Goal: Navigation & Orientation: Find specific page/section

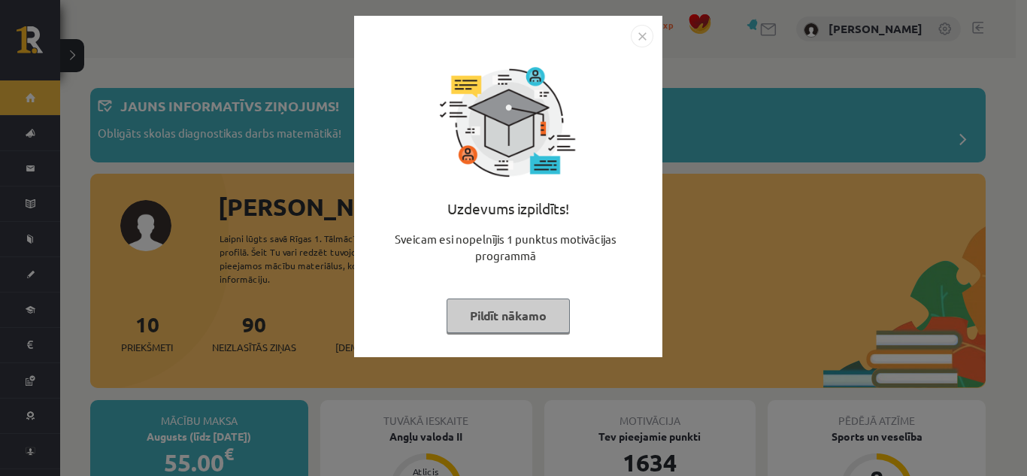
click at [536, 327] on button "Pildīt nākamo" at bounding box center [508, 316] width 123 height 35
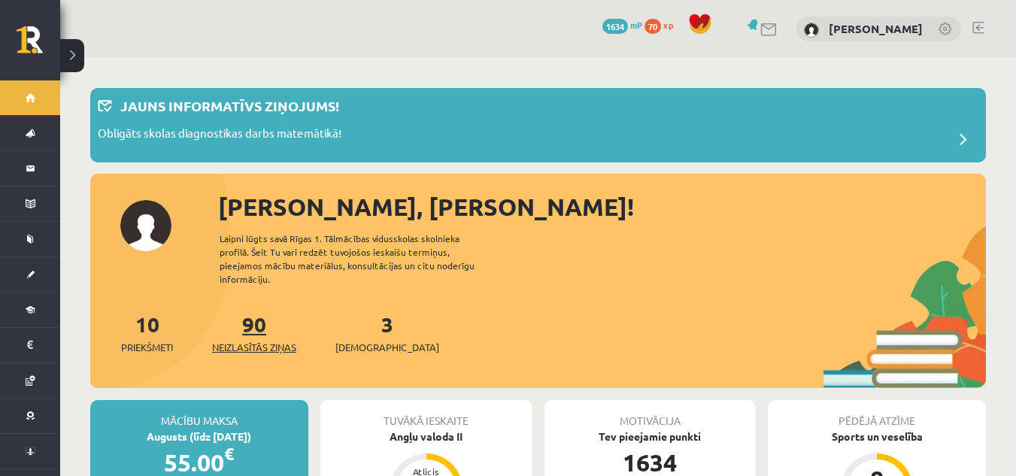
click at [266, 320] on link "90 Neizlasītās ziņas" at bounding box center [254, 333] width 84 height 44
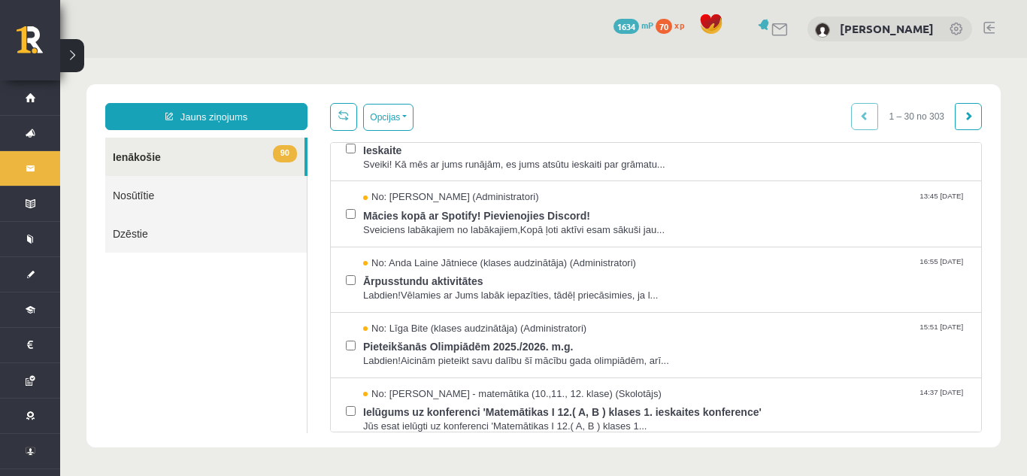
scroll to position [164, 0]
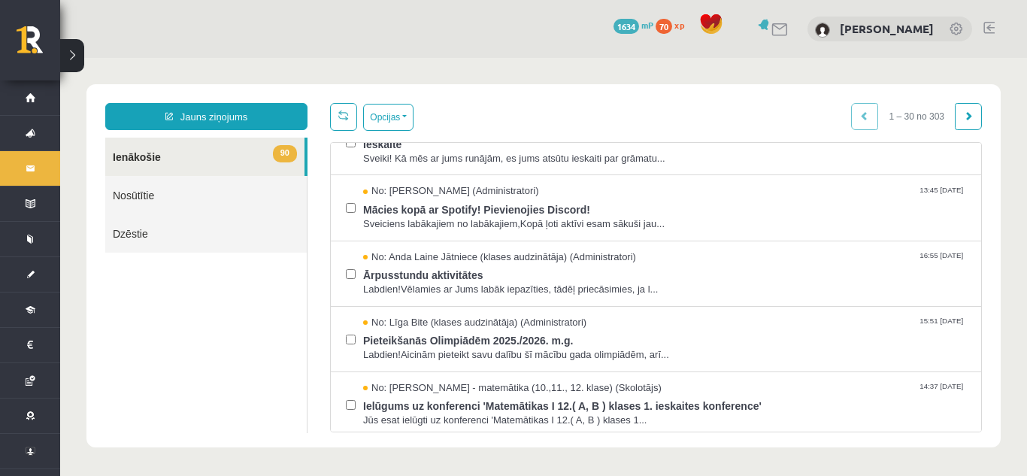
click at [264, 188] on link "Nosūtītie" at bounding box center [206, 195] width 202 height 38
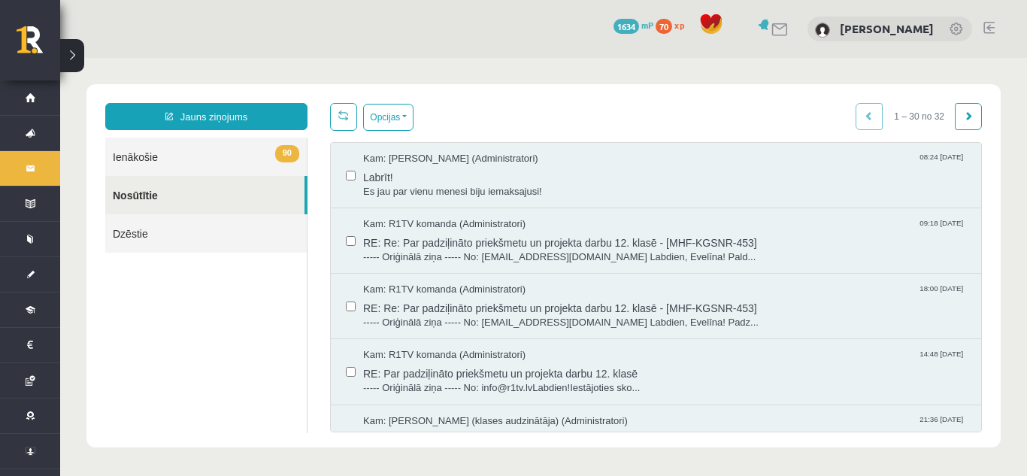
scroll to position [0, 0]
click at [372, 171] on span "Labrīt!" at bounding box center [664, 175] width 603 height 19
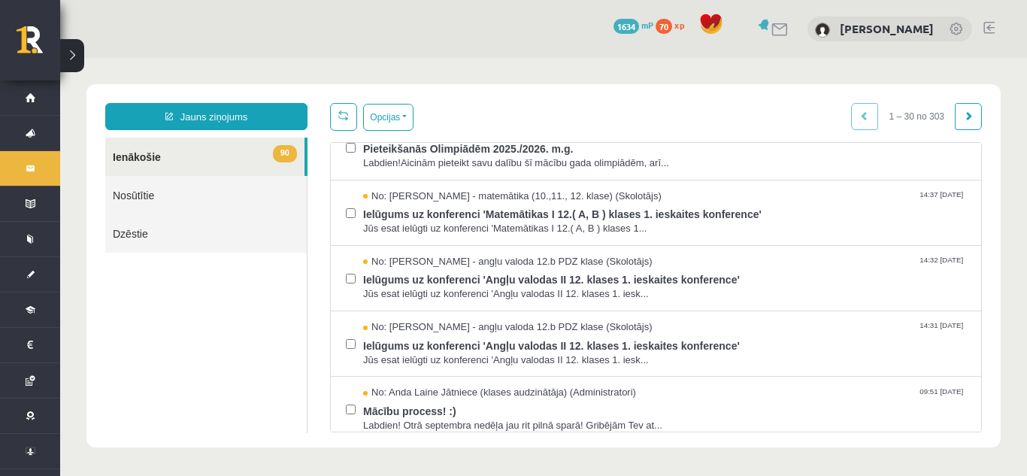
click at [202, 154] on link "90 Ienākošie" at bounding box center [204, 157] width 199 height 38
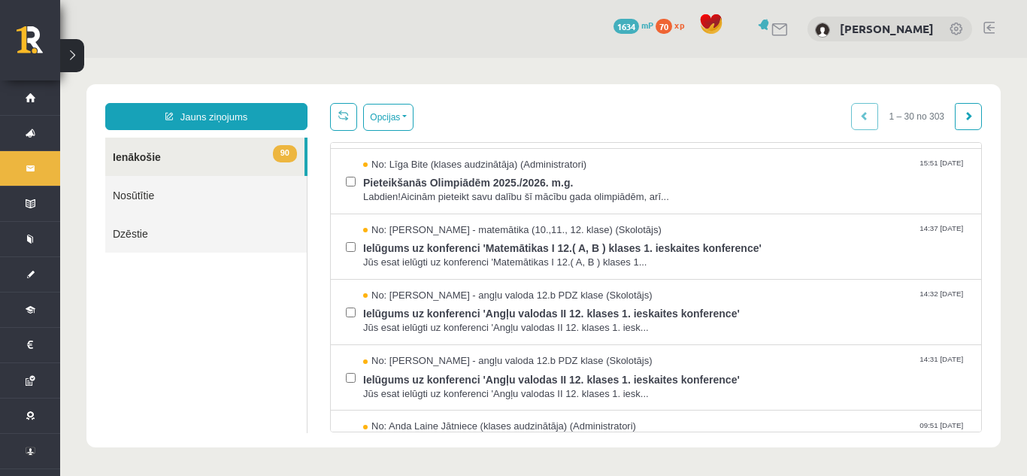
scroll to position [316, 0]
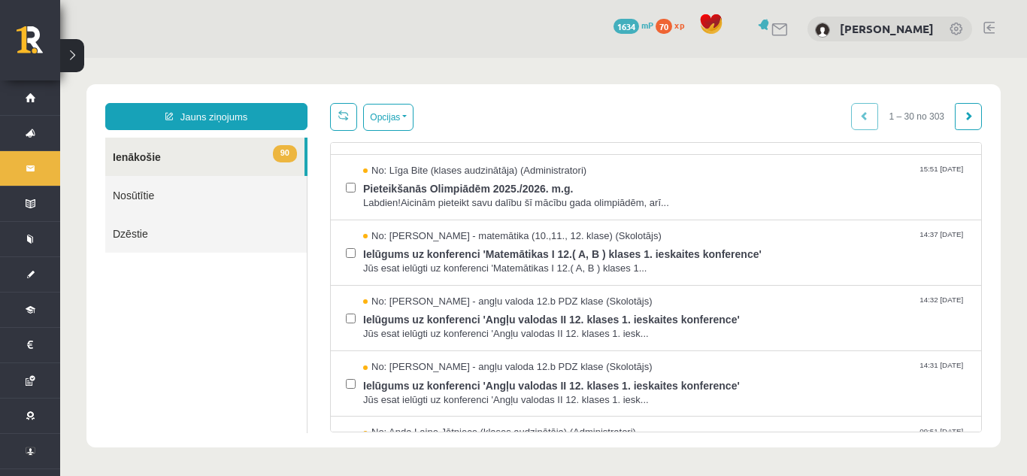
click at [238, 184] on link "Nosūtītie" at bounding box center [206, 195] width 202 height 38
click at [371, 121] on button "Opcijas" at bounding box center [388, 117] width 50 height 27
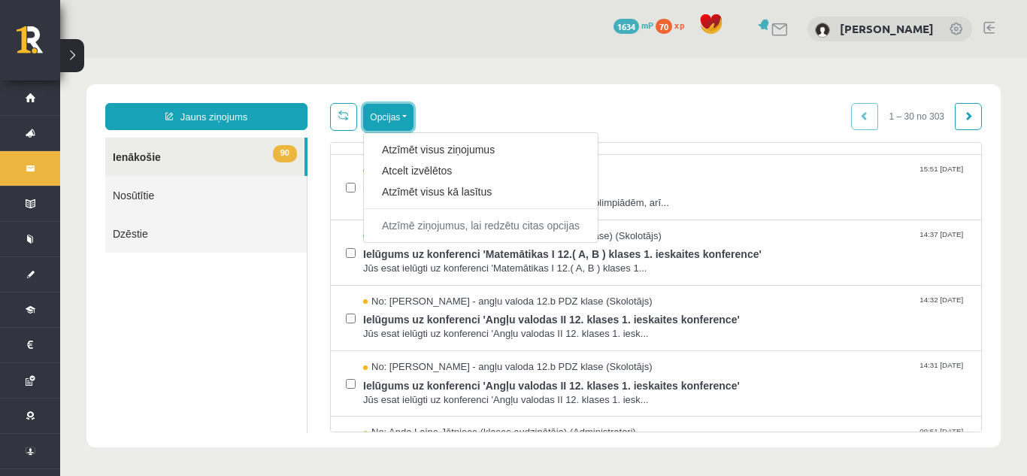
click at [378, 120] on button "Opcijas" at bounding box center [388, 117] width 50 height 27
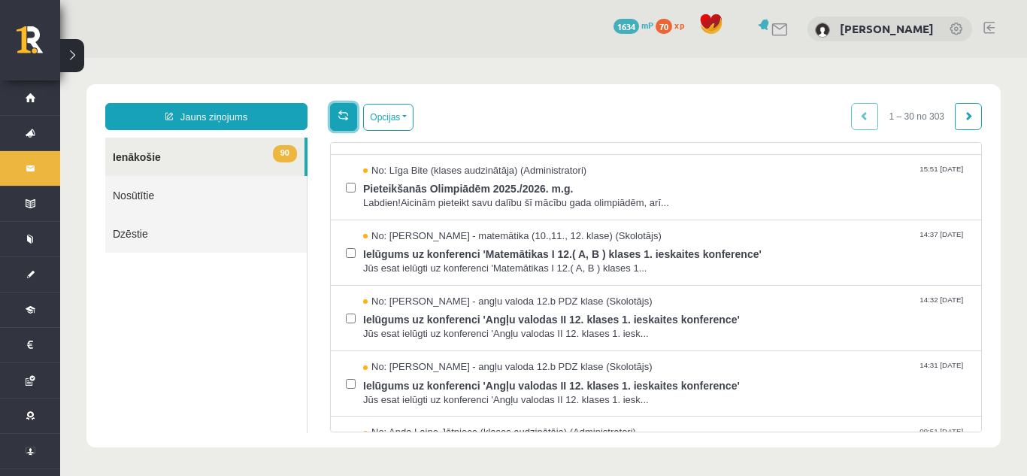
click at [343, 111] on span at bounding box center [343, 115] width 11 height 11
click at [232, 199] on link "Nosūtītie" at bounding box center [206, 195] width 202 height 38
click at [152, 195] on link "Nosūtītie" at bounding box center [206, 195] width 202 height 38
click at [141, 201] on link "Nosūtītie" at bounding box center [206, 195] width 202 height 38
click at [146, 192] on link "Nosūtītie" at bounding box center [206, 195] width 202 height 38
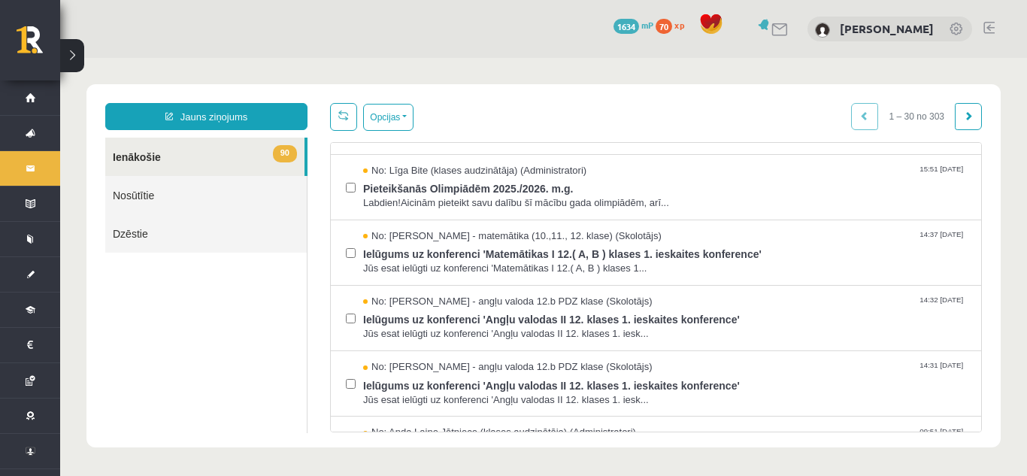
click at [146, 192] on link "Nosūtītie" at bounding box center [206, 195] width 202 height 38
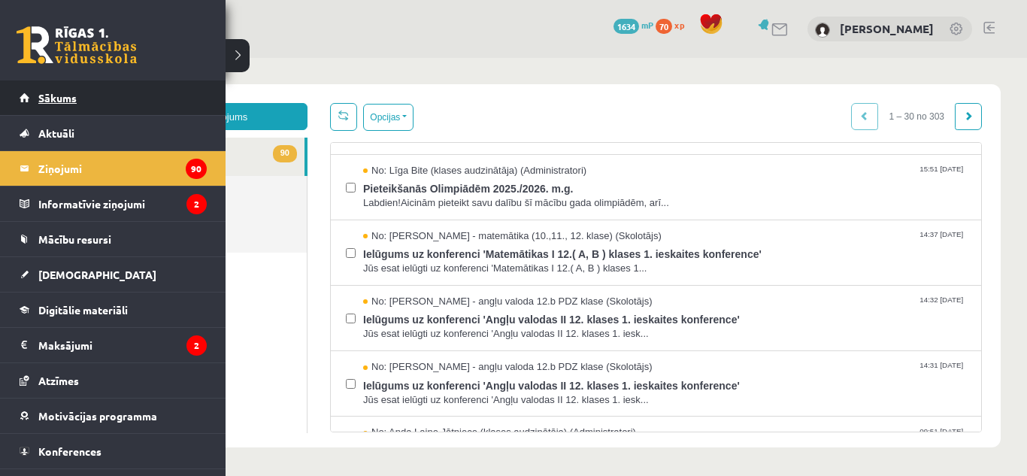
click at [58, 102] on span "Sākums" at bounding box center [57, 98] width 38 height 14
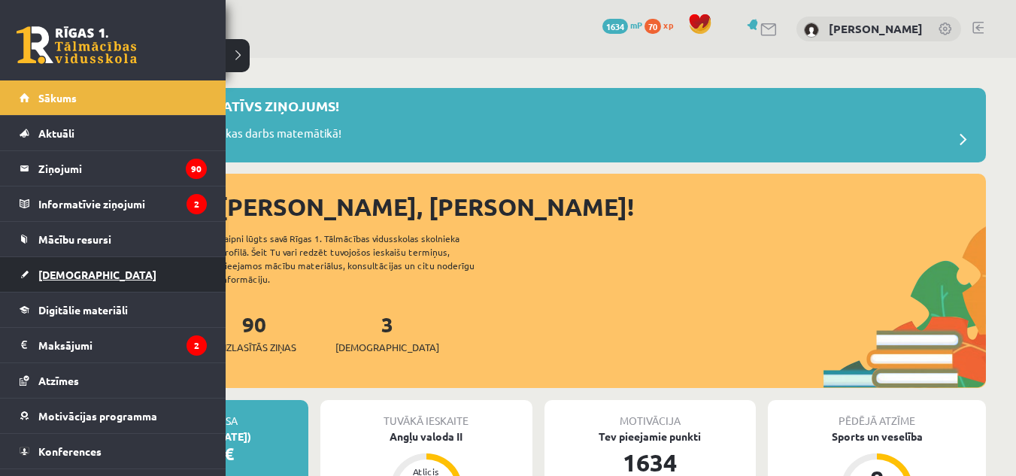
click at [58, 265] on link "[DEMOGRAPHIC_DATA]" at bounding box center [113, 274] width 187 height 35
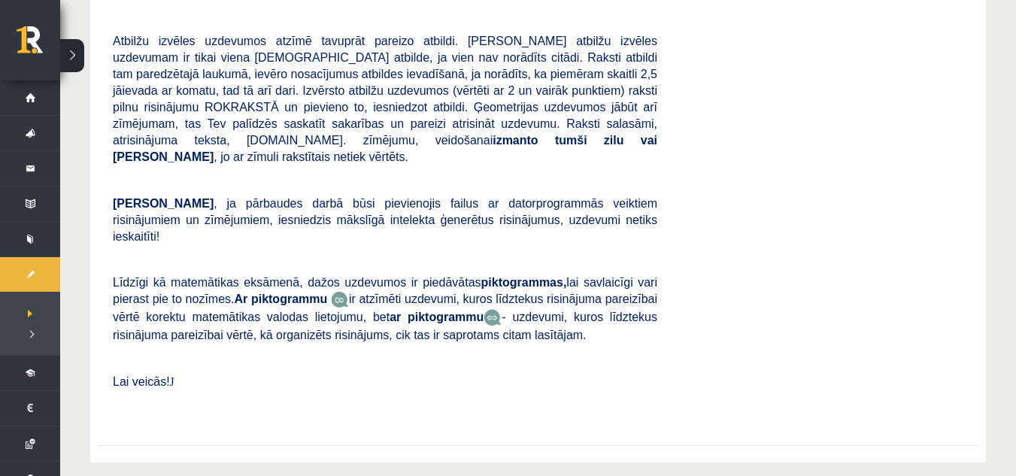
scroll to position [214, 0]
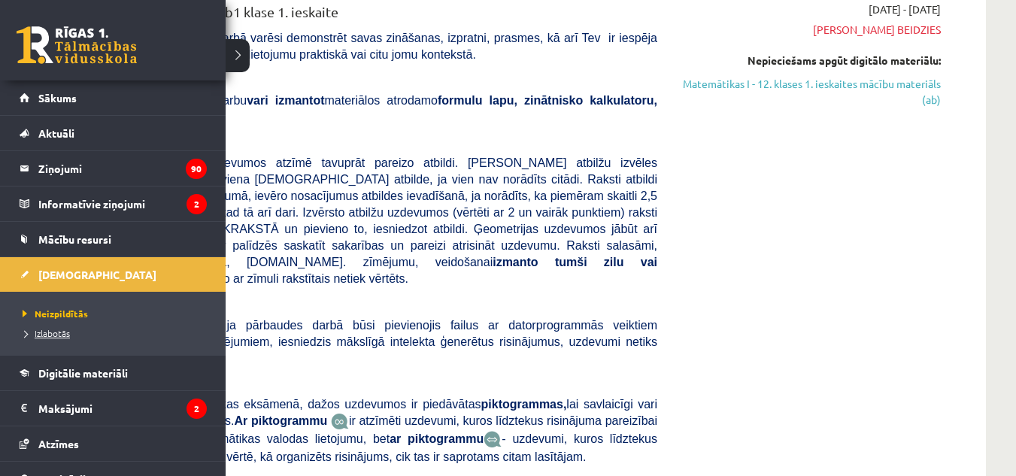
click at [40, 331] on span "Izlabotās" at bounding box center [44, 333] width 51 height 12
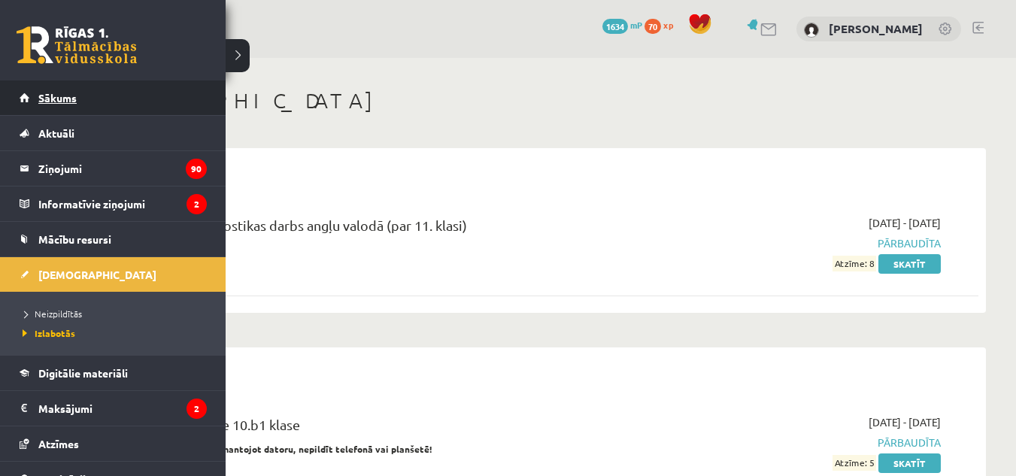
click at [41, 91] on link "Sākums" at bounding box center [113, 97] width 187 height 35
